Goal: Navigation & Orientation: Find specific page/section

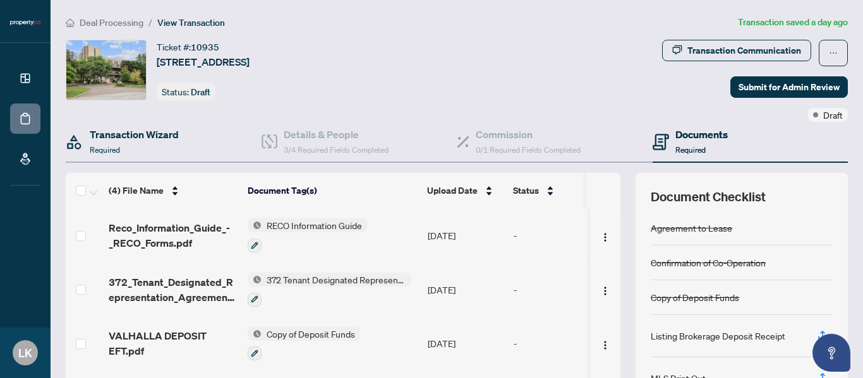
scroll to position [63, 0]
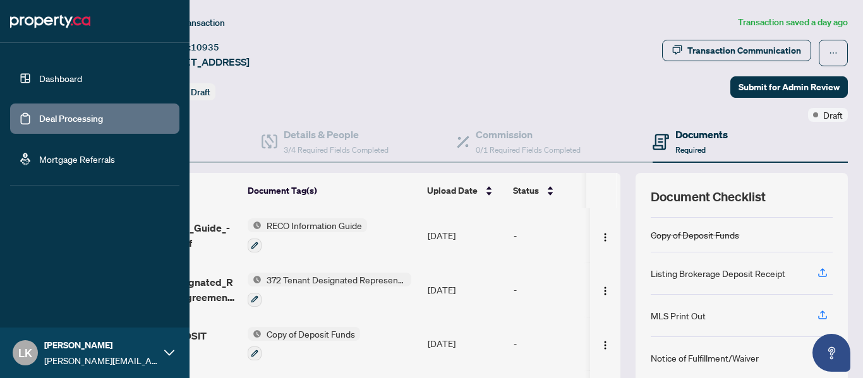
click at [39, 122] on link "Deal Processing" at bounding box center [71, 118] width 64 height 11
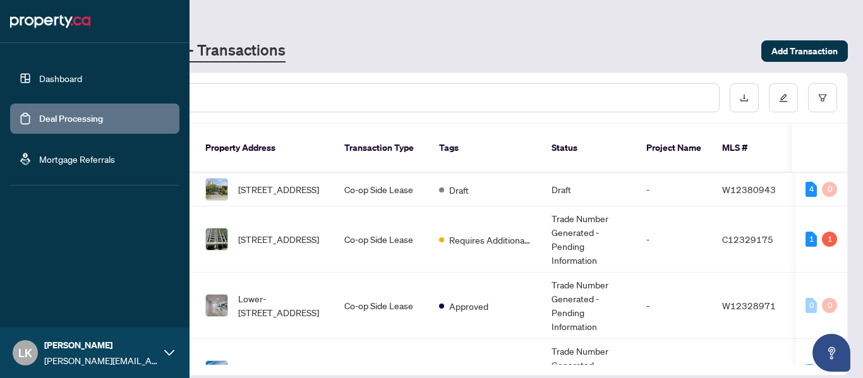
click at [39, 80] on link "Dashboard" at bounding box center [60, 78] width 43 height 11
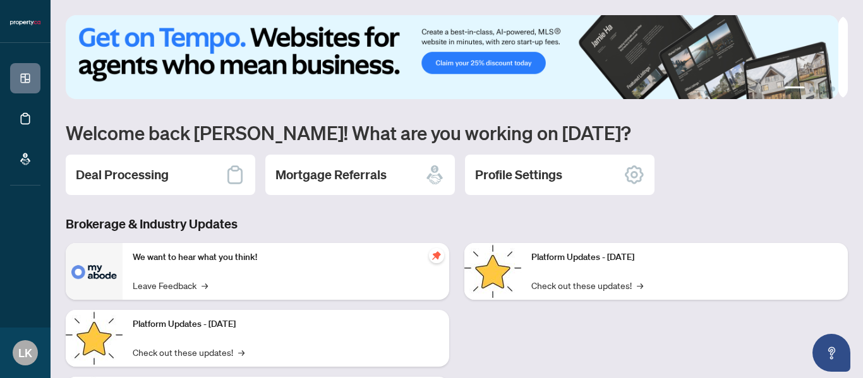
scroll to position [155, 0]
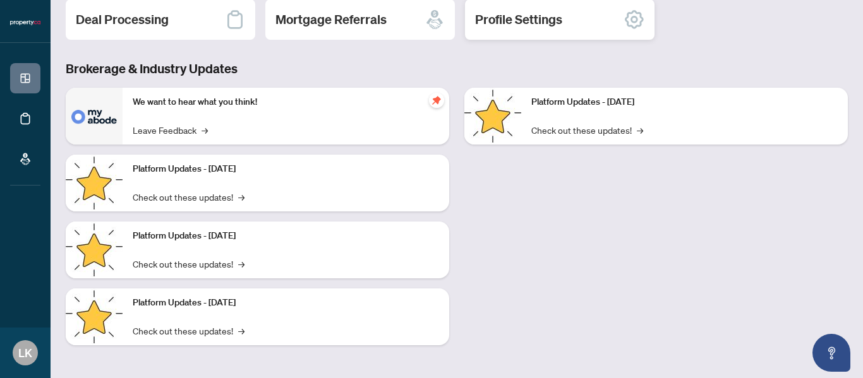
click at [561, 16] on h2 "Profile Settings" at bounding box center [518, 20] width 87 height 18
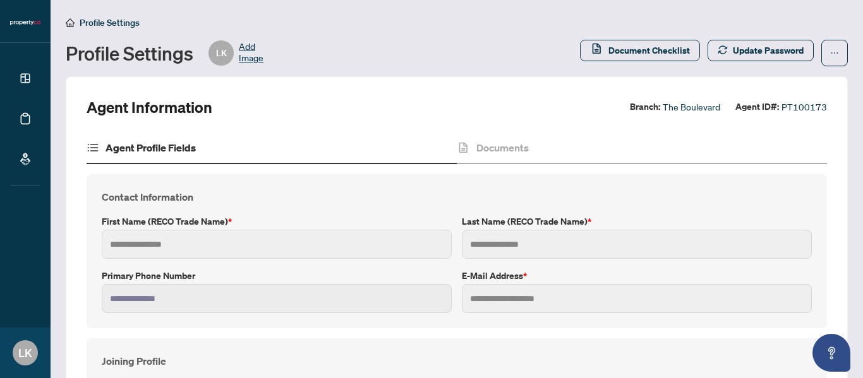
type input "*******"
type input "*********"
type input "**********"
type input "***"
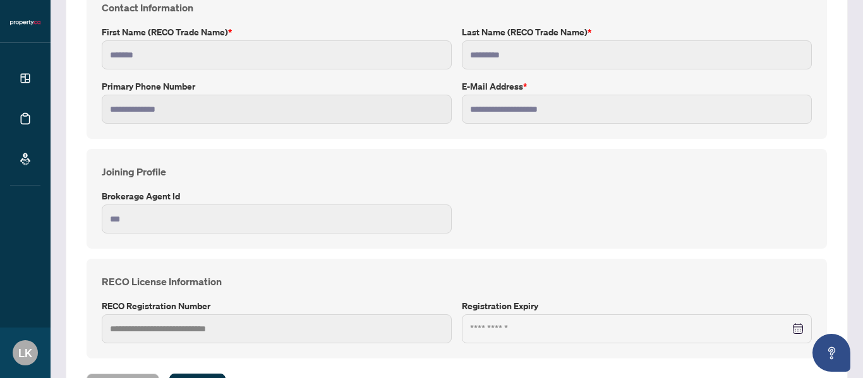
scroll to position [242, 0]
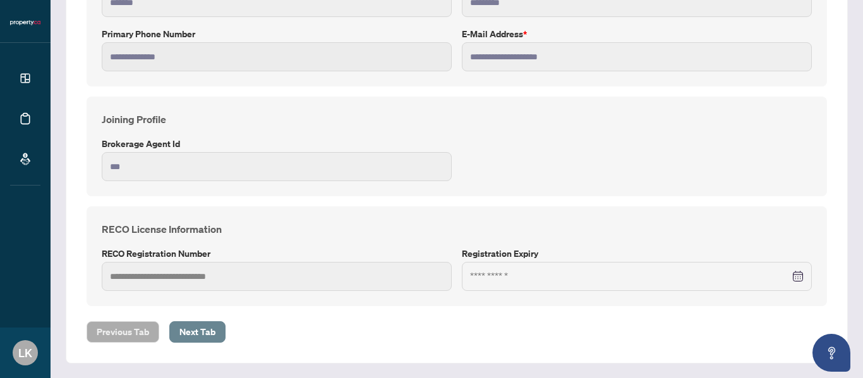
click at [202, 333] on span "Next Tab" at bounding box center [197, 332] width 36 height 20
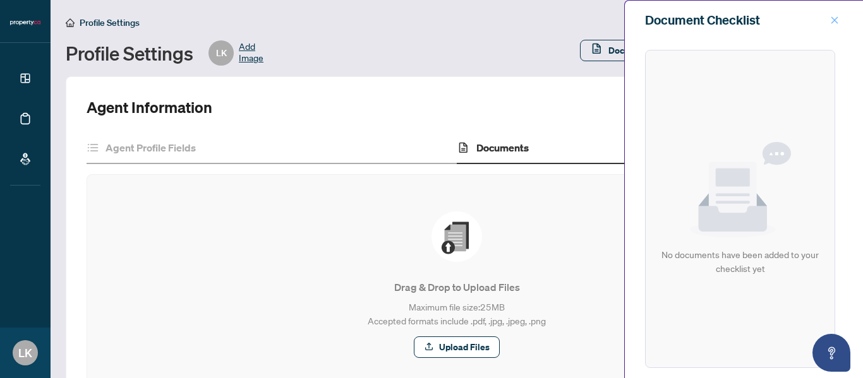
click at [828, 25] on button "button" at bounding box center [834, 20] width 16 height 15
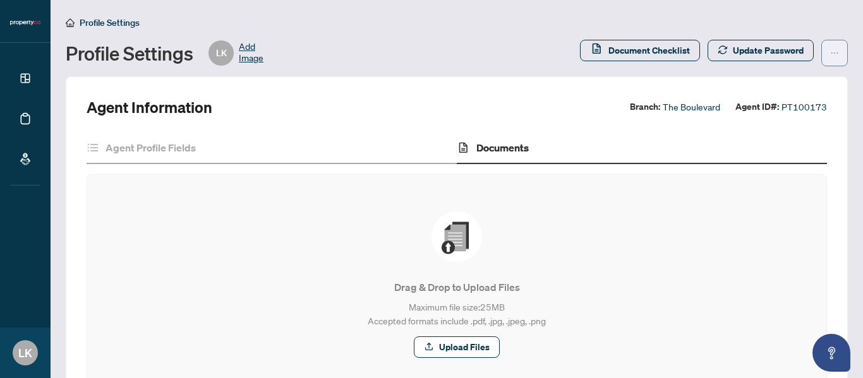
click at [830, 55] on icon "ellipsis" at bounding box center [834, 53] width 9 height 9
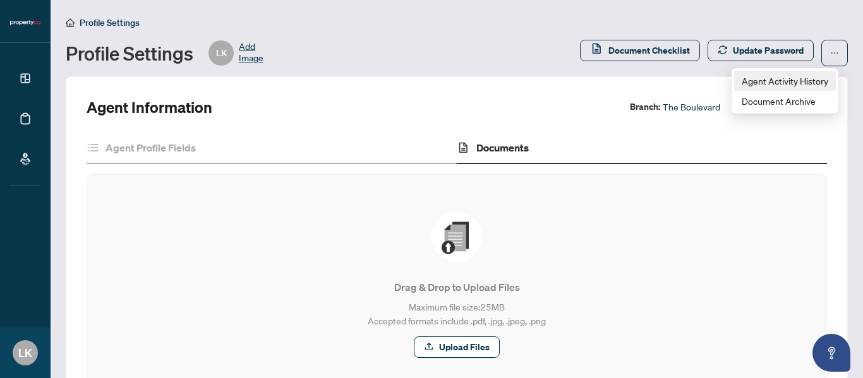
click at [769, 80] on span "Agent Activity History" at bounding box center [784, 81] width 87 height 14
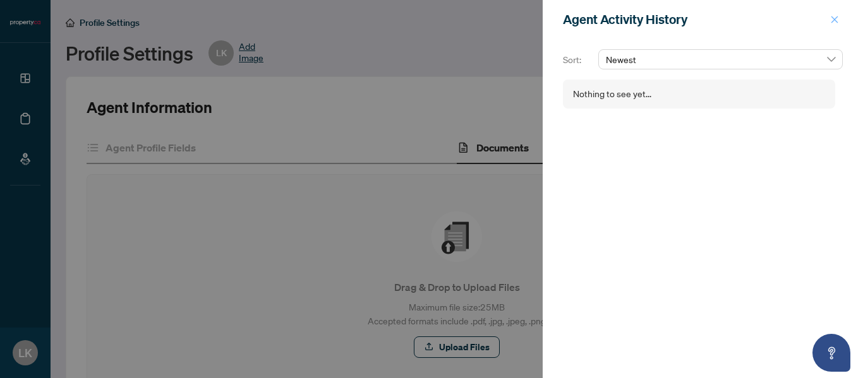
click at [831, 20] on icon "close" at bounding box center [834, 19] width 9 height 9
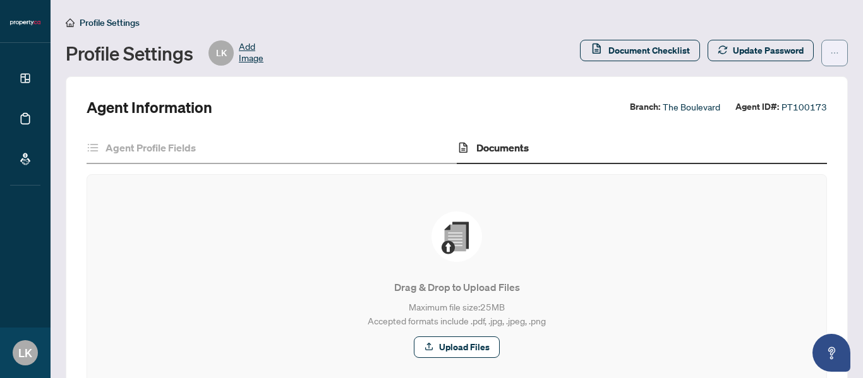
click at [821, 53] on button "button" at bounding box center [834, 53] width 27 height 27
click at [782, 101] on span "Document Archive" at bounding box center [784, 101] width 87 height 14
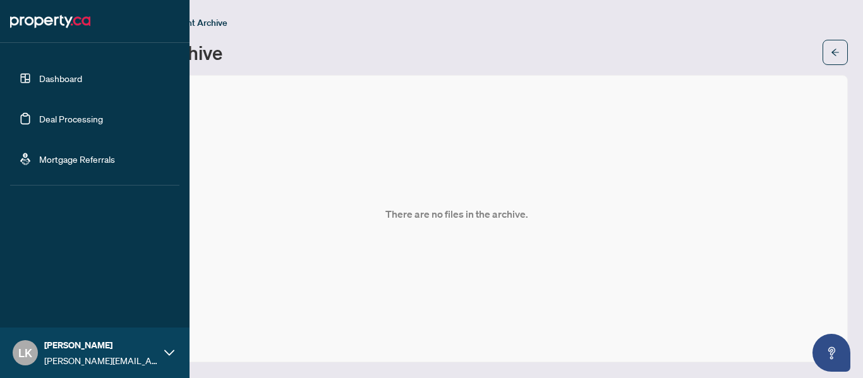
click at [44, 113] on link "Deal Processing" at bounding box center [71, 118] width 64 height 11
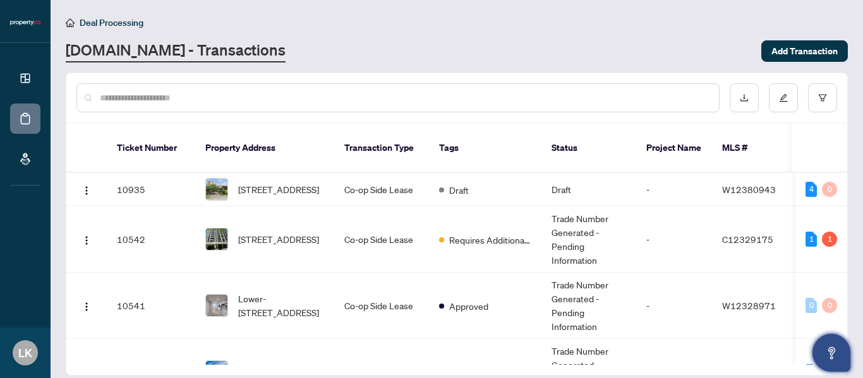
click at [828, 347] on icon "Open asap" at bounding box center [831, 353] width 16 height 16
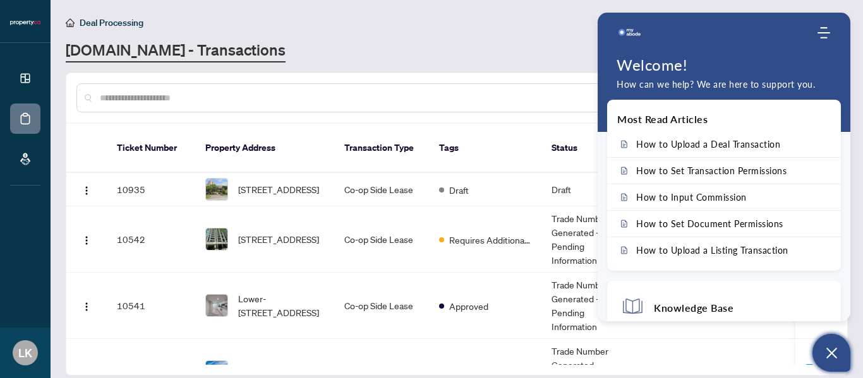
click at [438, 21] on div "Deal Processing" at bounding box center [457, 22] width 782 height 15
click at [830, 359] on icon "Open asap" at bounding box center [831, 353] width 16 height 16
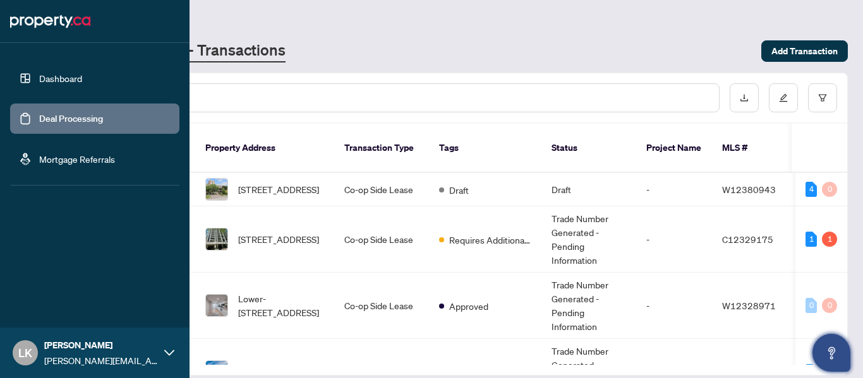
click at [167, 352] on icon at bounding box center [169, 353] width 10 height 10
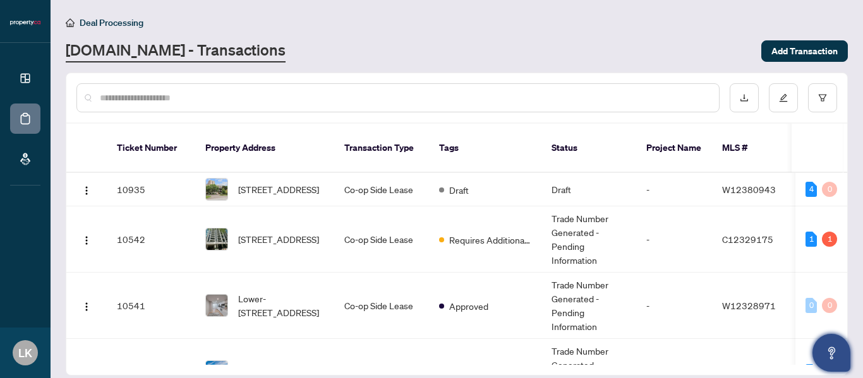
click at [327, 63] on main "Deal Processing [DOMAIN_NAME] - Transactions Add Transaction Ticket Number Prop…" at bounding box center [457, 189] width 812 height 378
